Goal: Ask a question

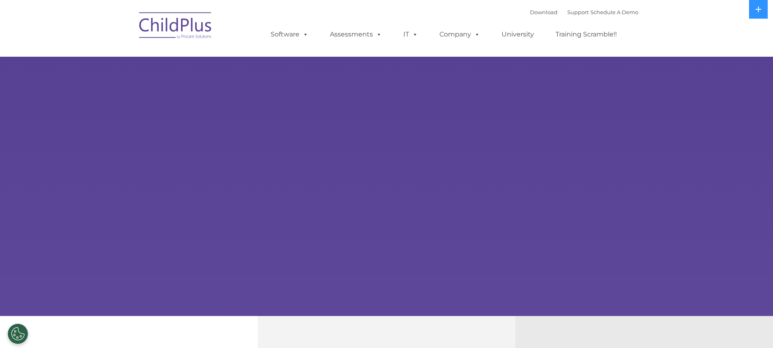
select select "MEDIUM"
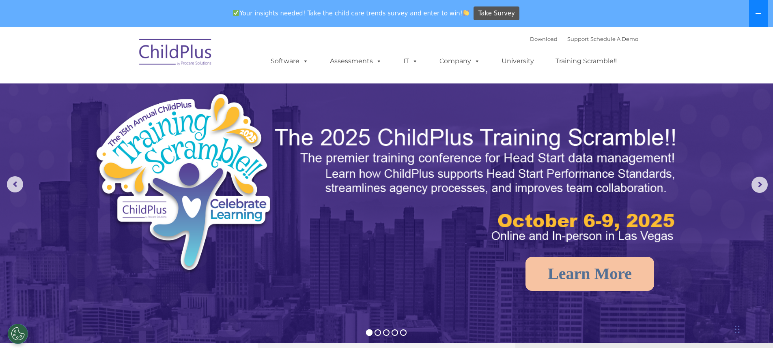
click at [758, 17] on button at bounding box center [758, 13] width 19 height 27
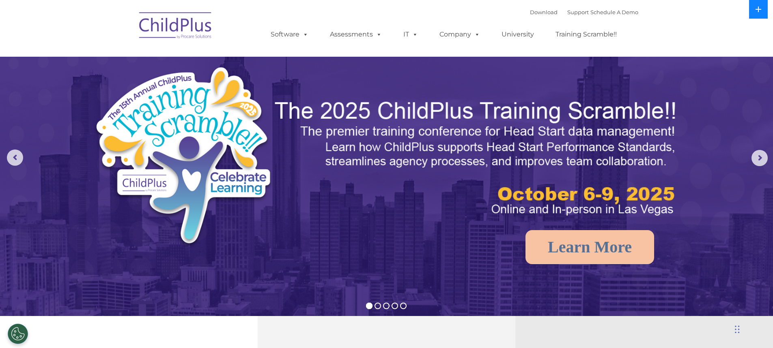
click at [761, 9] on icon at bounding box center [758, 9] width 6 height 6
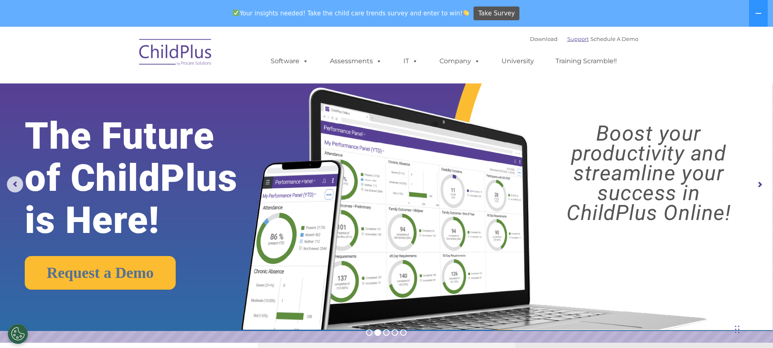
click at [568, 38] on link "Support" at bounding box center [577, 39] width 21 height 6
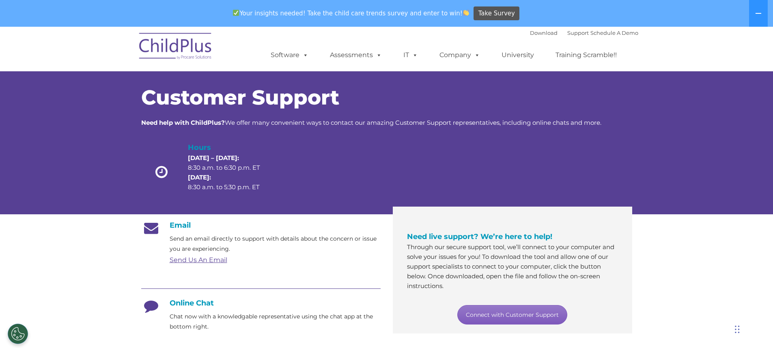
click at [476, 311] on link "Connect with Customer Support" at bounding box center [512, 314] width 110 height 19
